Goal: Information Seeking & Learning: Check status

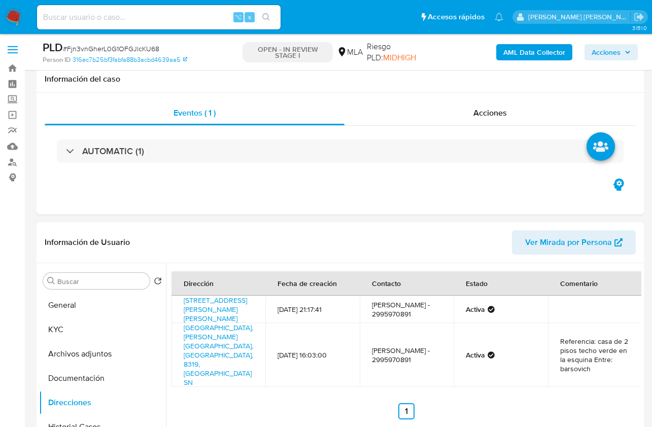
select select "10"
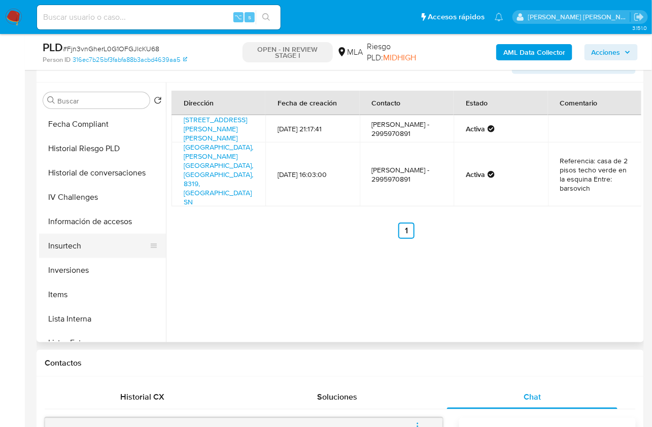
scroll to position [366, 0]
click at [82, 264] on button "Inversiones" at bounding box center [98, 270] width 119 height 24
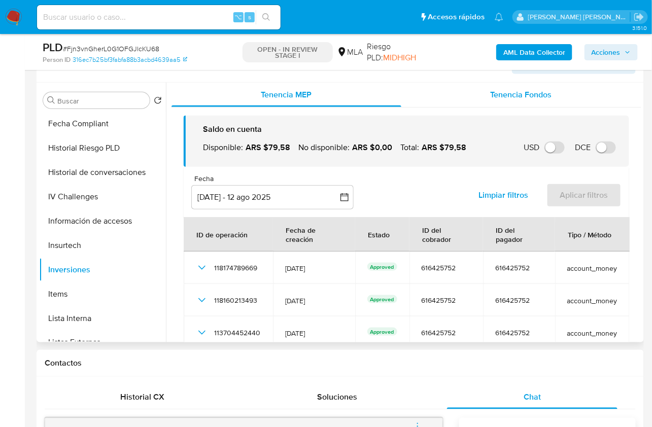
click at [515, 98] on span "Tenencia Fondos" at bounding box center [521, 95] width 61 height 12
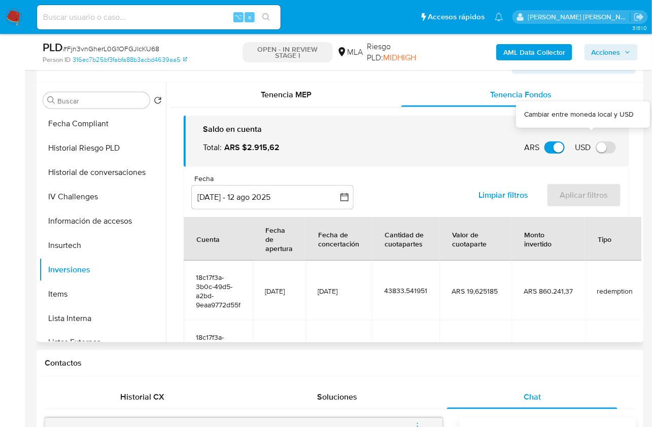
click at [596, 149] on input "USD" at bounding box center [606, 148] width 20 height 12
checkbox input "true"
checkbox input "false"
click at [597, 149] on input "USD" at bounding box center [606, 148] width 20 height 12
checkbox input "false"
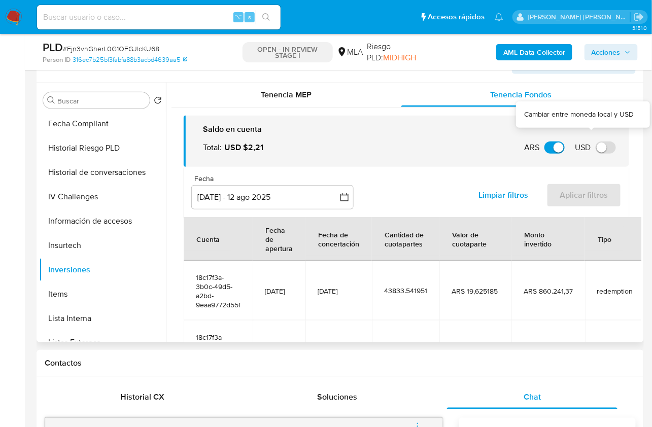
checkbox input "true"
click at [461, 176] on div "Fecha inputDatePicker 15 may 2025 - 12 ago 2025 15-05-2025:12-08-2025 Limpiar f…" at bounding box center [407, 192] width 446 height 50
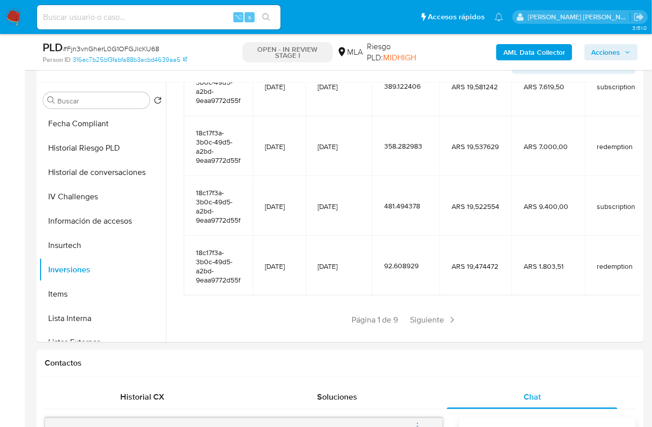
scroll to position [270, 0]
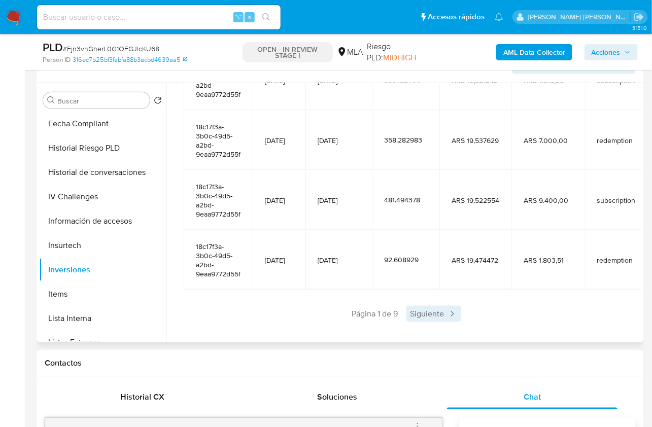
click at [423, 309] on span "Siguiente" at bounding box center [433, 314] width 55 height 16
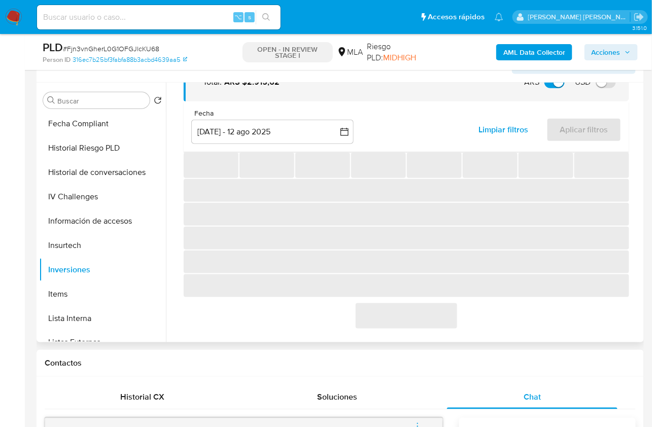
scroll to position [252, 0]
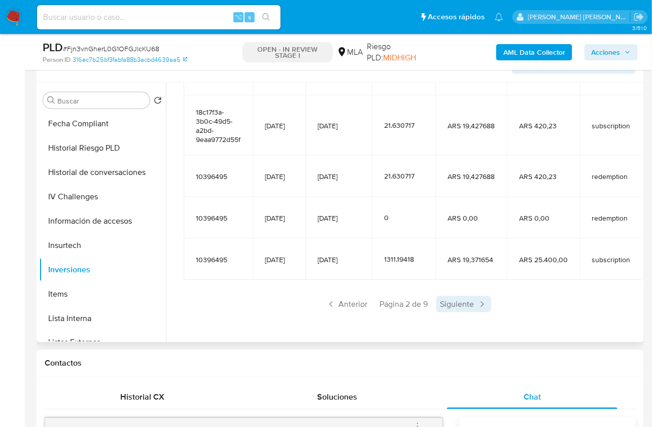
click at [460, 308] on span "Siguiente" at bounding box center [463, 304] width 55 height 16
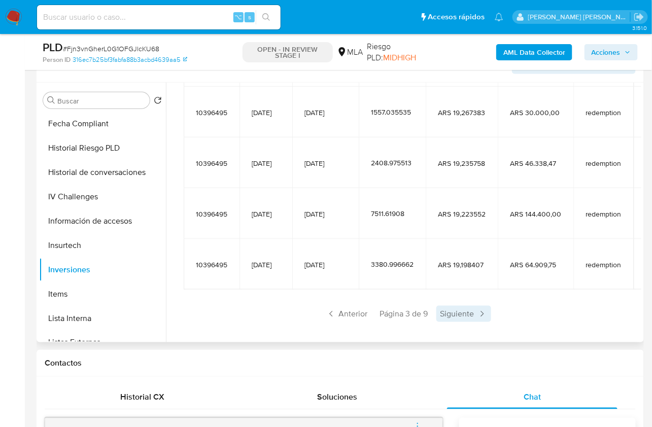
click at [465, 311] on span "Siguiente" at bounding box center [463, 314] width 55 height 16
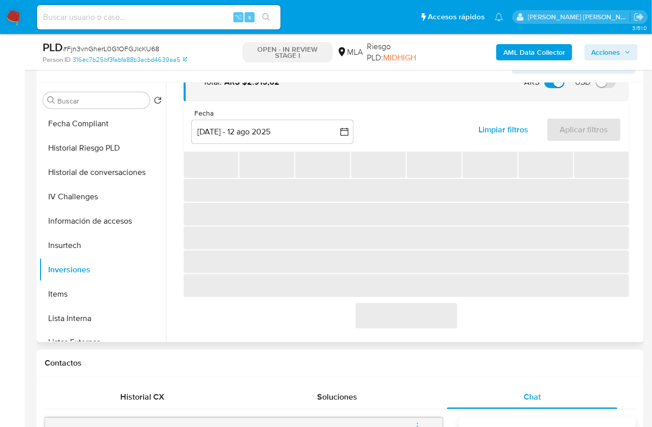
scroll to position [225, 0]
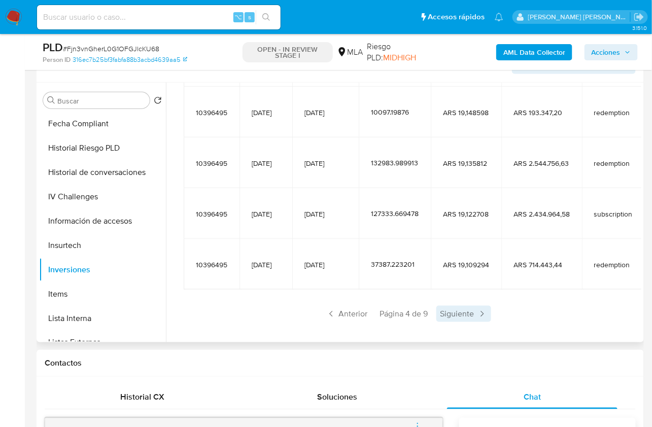
click at [469, 308] on span "Siguiente" at bounding box center [463, 314] width 55 height 16
click at [470, 308] on span "Siguiente" at bounding box center [463, 314] width 55 height 16
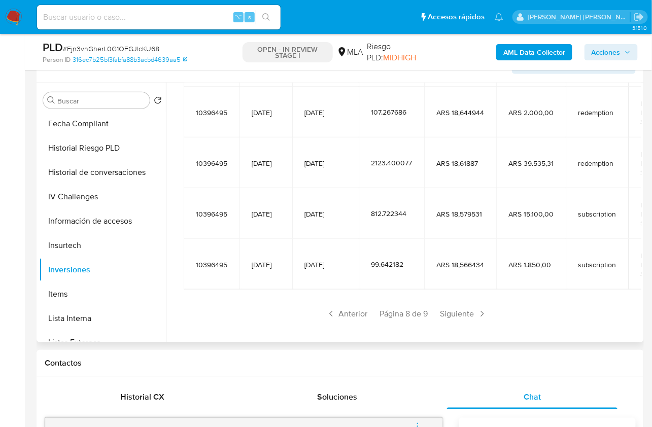
click at [470, 308] on span "Siguiente" at bounding box center [463, 314] width 55 height 16
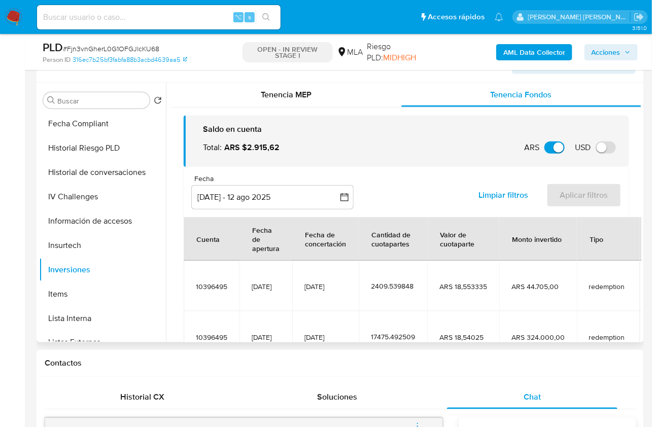
scroll to position [0, 0]
click at [292, 101] on div "Tenencia MEP" at bounding box center [287, 95] width 230 height 24
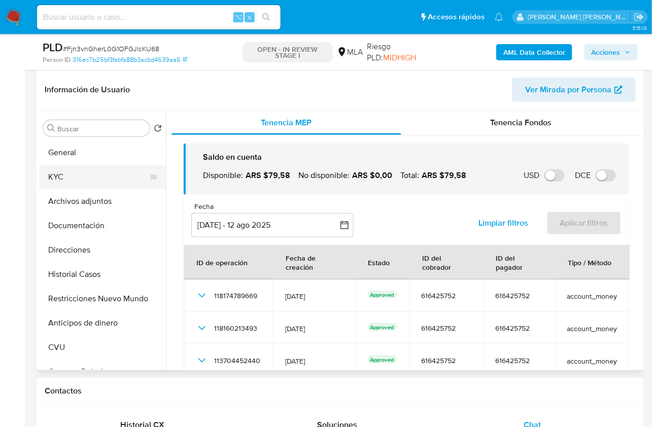
click at [87, 174] on button "KYC" at bounding box center [98, 177] width 119 height 24
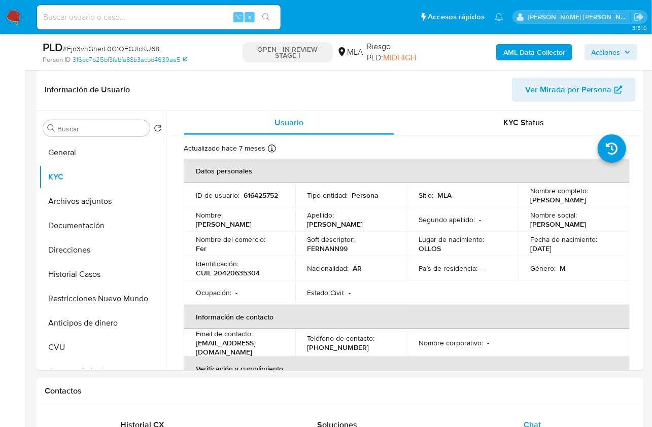
click at [466, 397] on div "Contactos" at bounding box center [340, 391] width 607 height 27
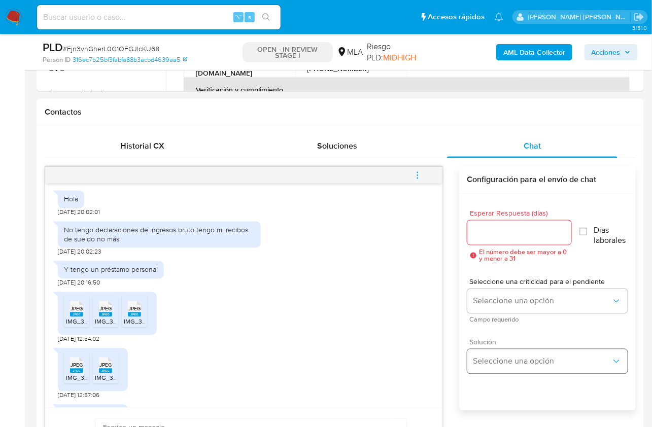
scroll to position [433, 0]
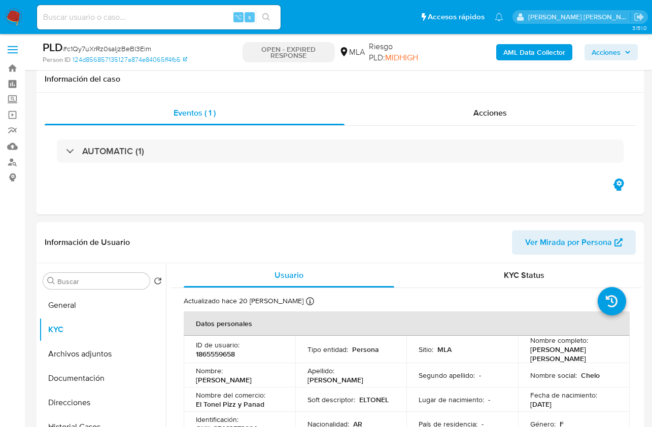
select select "10"
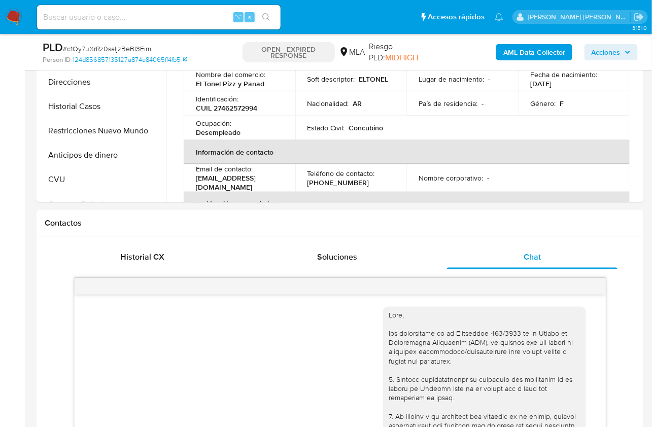
scroll to position [635, 0]
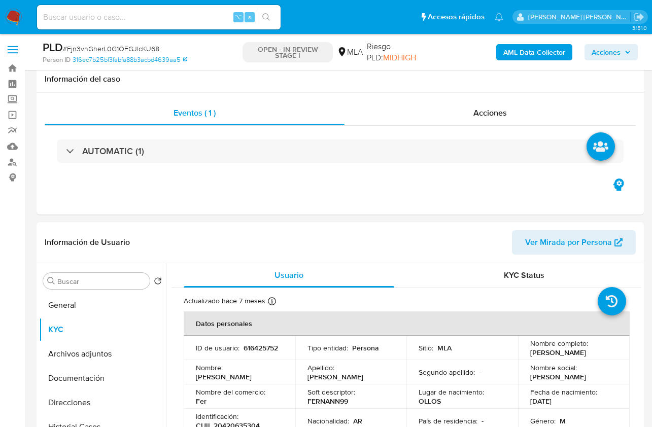
select select "10"
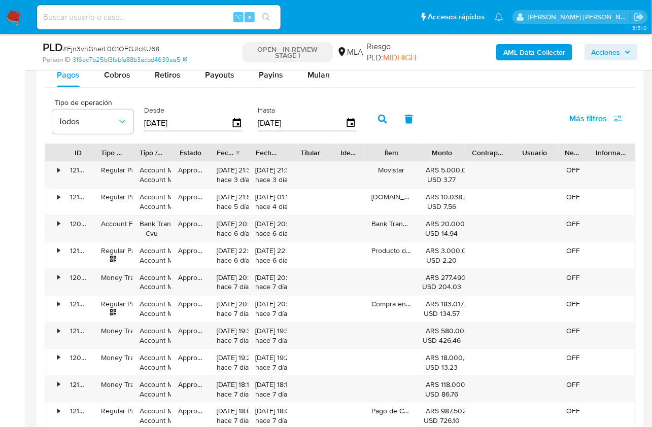
scroll to position [1361, 0]
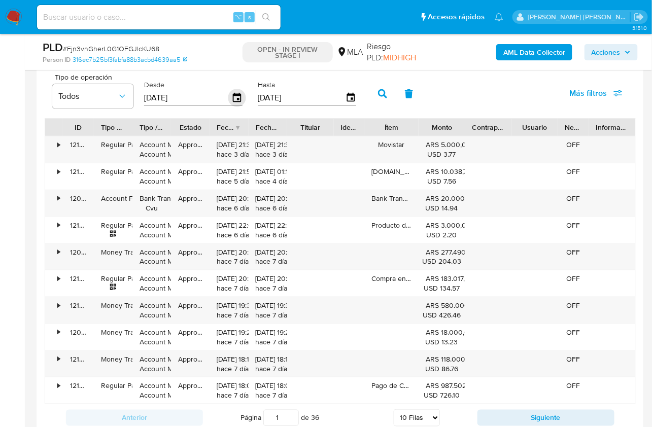
click at [233, 94] on icon "button" at bounding box center [237, 98] width 18 height 18
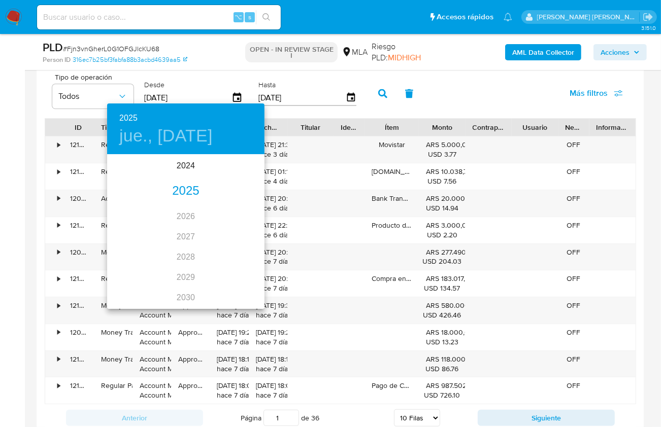
click at [218, 193] on div "2025" at bounding box center [185, 191] width 157 height 20
click at [135, 175] on div "ene." at bounding box center [133, 175] width 52 height 38
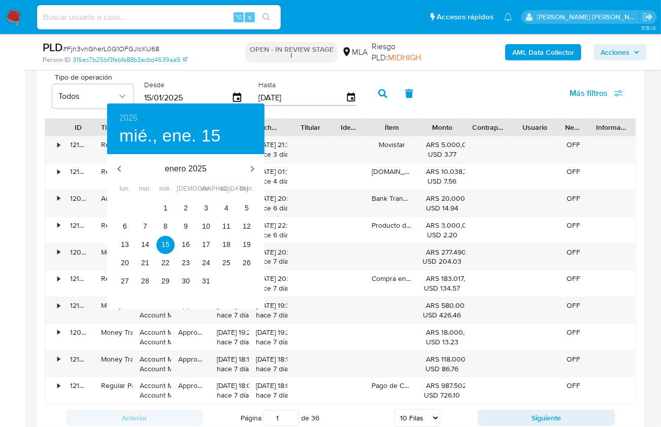
click at [307, 96] on div at bounding box center [330, 213] width 661 height 427
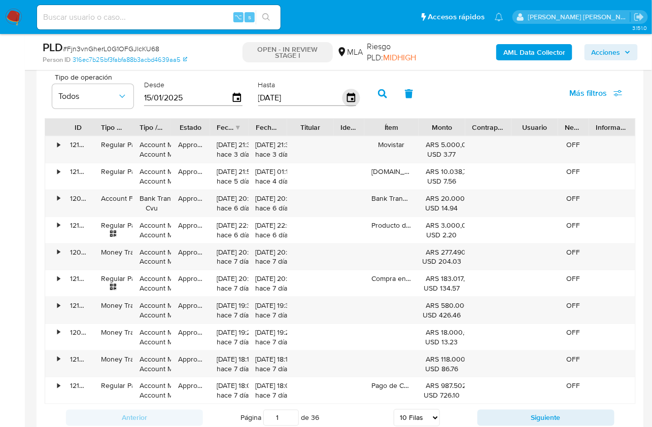
click at [343, 94] on icon "button" at bounding box center [351, 98] width 18 height 18
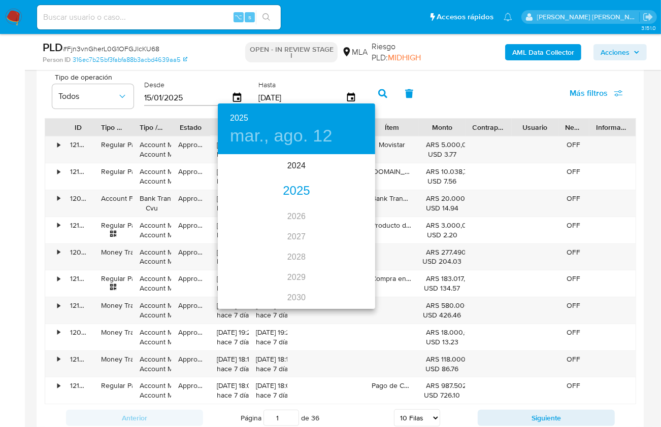
click at [301, 191] on div "2025" at bounding box center [296, 191] width 157 height 20
click at [296, 174] on div "feb." at bounding box center [296, 175] width 52 height 38
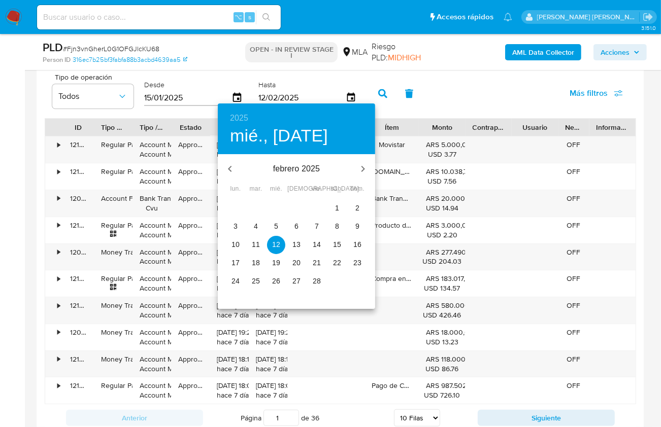
click at [320, 283] on p "28" at bounding box center [317, 281] width 8 height 10
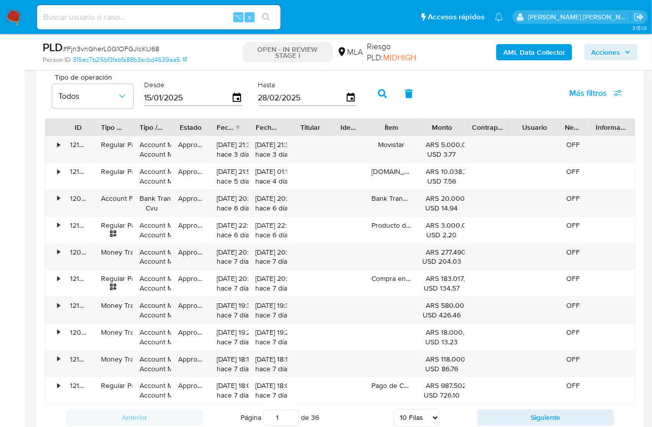
click at [378, 92] on icon "button" at bounding box center [382, 93] width 9 height 9
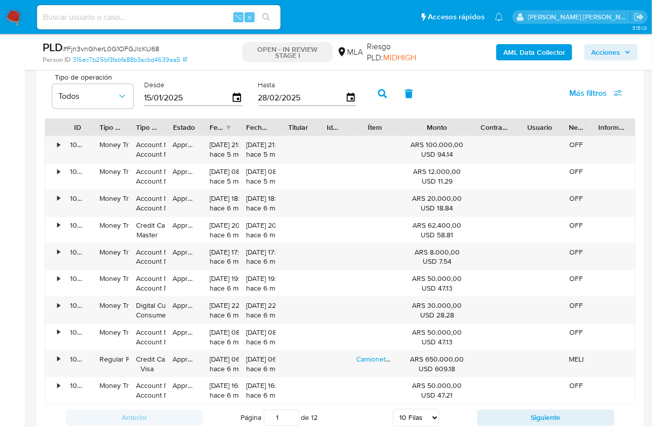
drag, startPoint x: 471, startPoint y: 126, endPoint x: 500, endPoint y: 129, distance: 29.5
click at [500, 129] on div "ID Tipo de operación Tipo / Método Estado Fecha de creación Fecha de aprobación…" at bounding box center [340, 127] width 590 height 17
click at [518, 410] on button "Siguiente" at bounding box center [546, 418] width 137 height 16
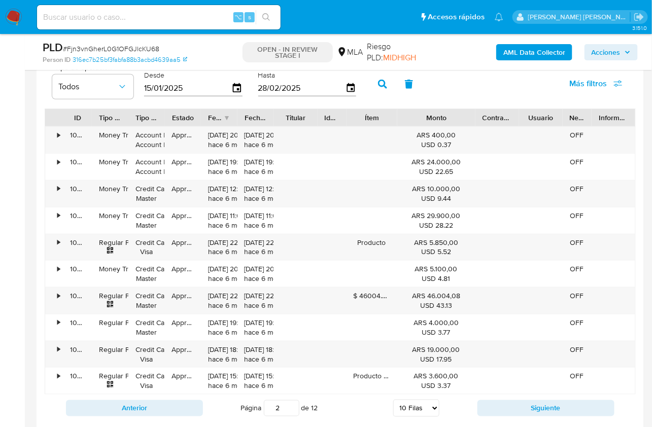
scroll to position [1372, 0]
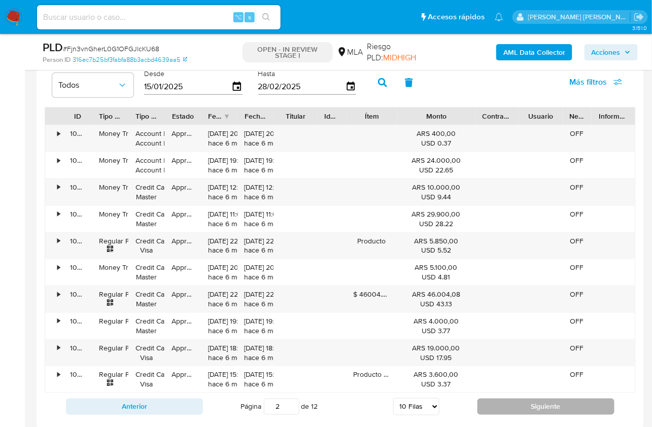
click at [520, 406] on button "Siguiente" at bounding box center [546, 407] width 137 height 16
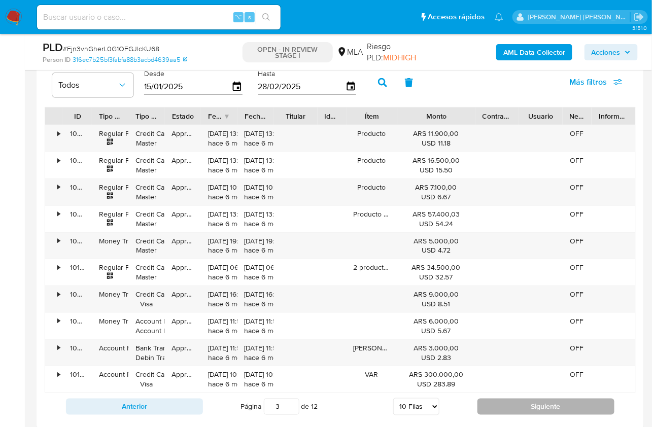
click at [520, 406] on button "Siguiente" at bounding box center [546, 407] width 137 height 16
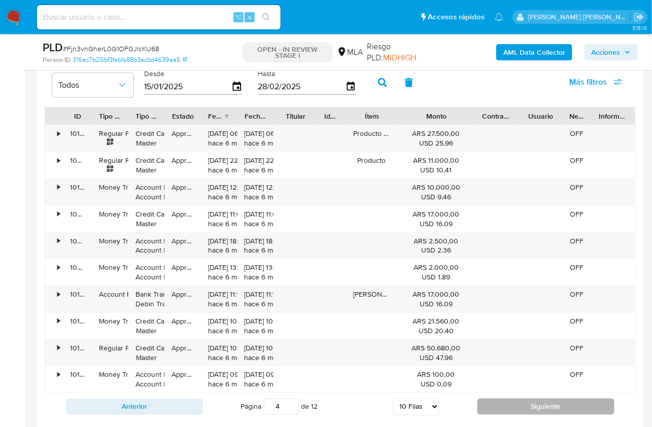
click at [516, 399] on button "Siguiente" at bounding box center [546, 407] width 137 height 16
click at [501, 400] on button "Siguiente" at bounding box center [546, 407] width 137 height 16
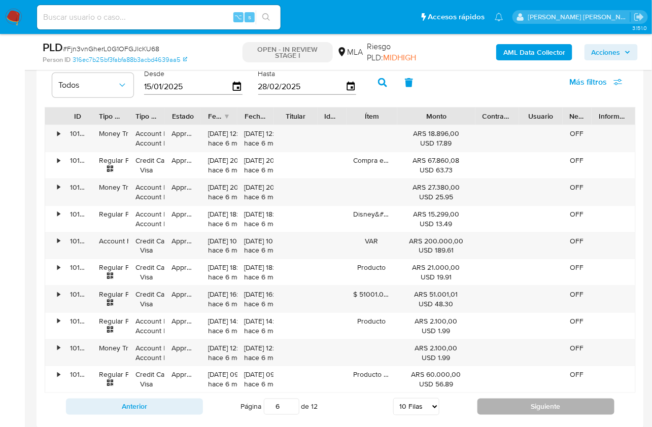
click at [502, 401] on button "Siguiente" at bounding box center [546, 407] width 137 height 16
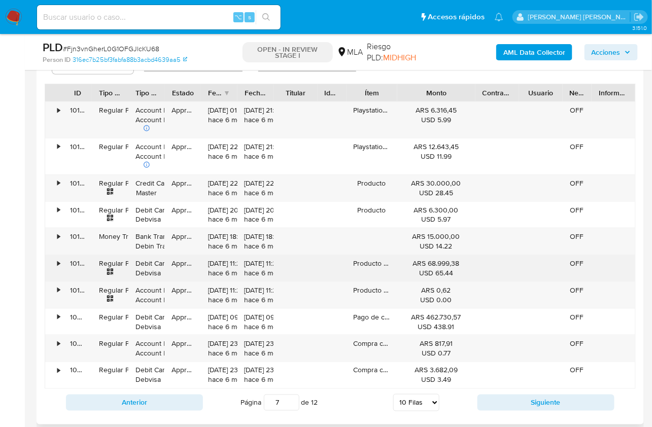
scroll to position [1406, 0]
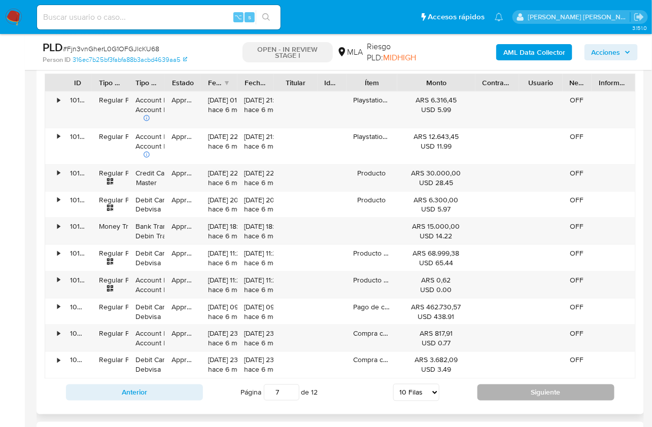
click at [497, 385] on button "Siguiente" at bounding box center [546, 393] width 137 height 16
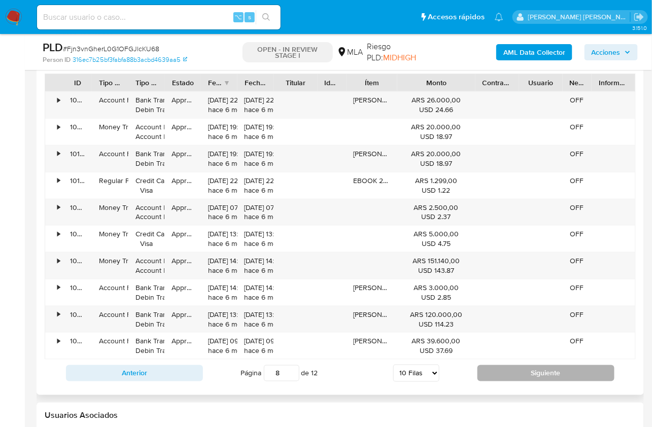
click at [495, 375] on button "Siguiente" at bounding box center [546, 373] width 137 height 16
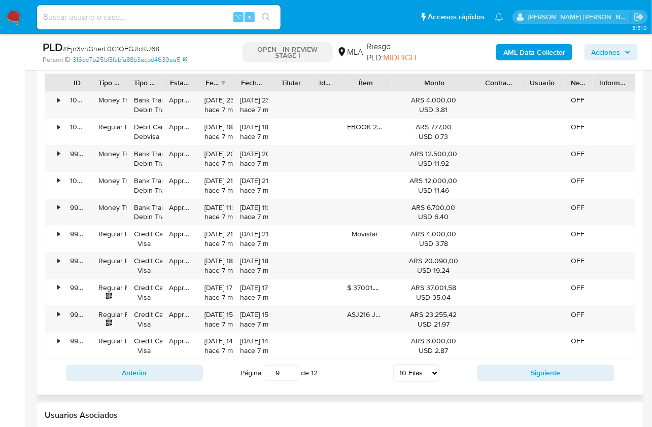
drag, startPoint x: 470, startPoint y: 80, endPoint x: 497, endPoint y: 84, distance: 27.3
click at [497, 84] on div "ID Tipo de operación Tipo / Método Estado Fecha de creación Fecha de aprobación…" at bounding box center [340, 82] width 590 height 17
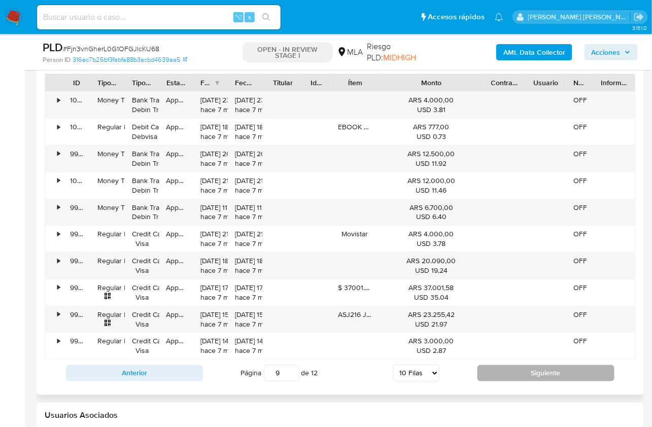
click at [490, 365] on button "Siguiente" at bounding box center [546, 373] width 137 height 16
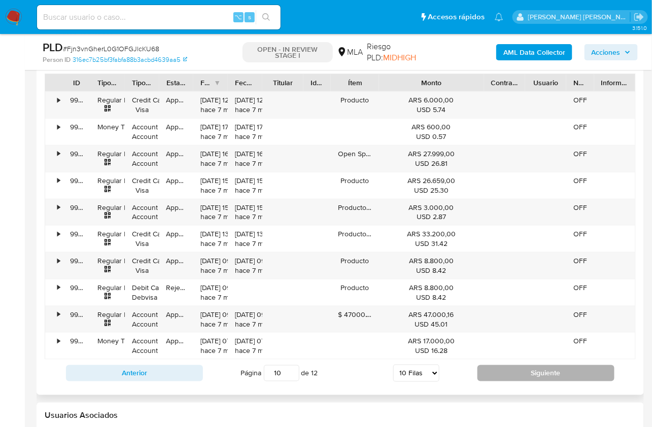
click at [496, 367] on button "Siguiente" at bounding box center [546, 373] width 137 height 16
click at [490, 365] on button "Siguiente" at bounding box center [546, 373] width 137 height 16
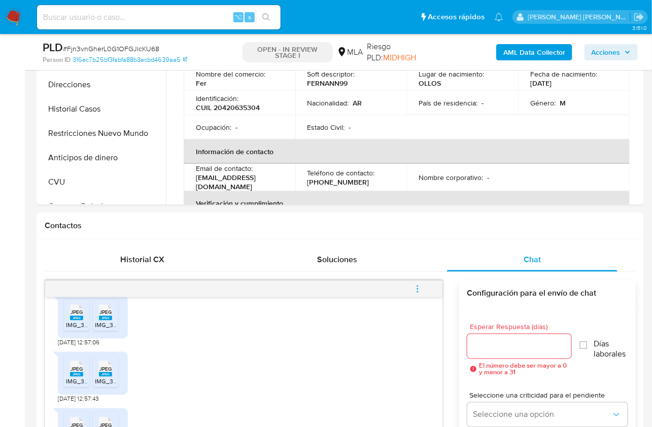
scroll to position [128, 0]
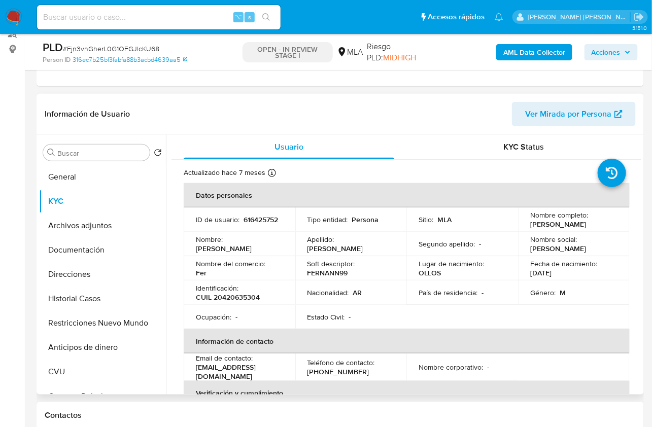
drag, startPoint x: 534, startPoint y: 226, endPoint x: 555, endPoint y: 230, distance: 21.2
click at [598, 225] on div "Nombre completo : [PERSON_NAME]" at bounding box center [573, 220] width 87 height 18
copy p "[PERSON_NAME]"
